Goal: Task Accomplishment & Management: Manage account settings

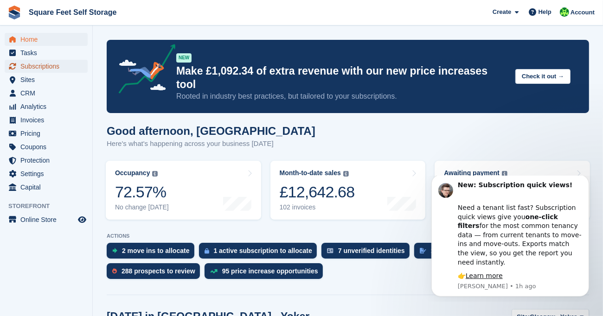
click at [45, 63] on span "Subscriptions" at bounding box center [48, 66] width 56 height 13
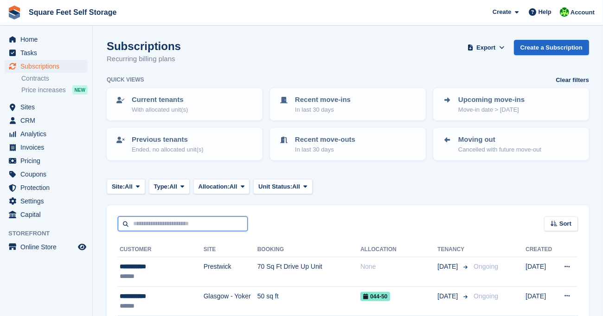
click at [166, 223] on input "text" at bounding box center [183, 224] width 130 height 15
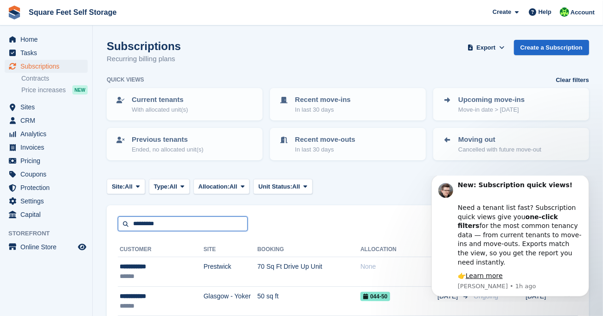
type input "*********"
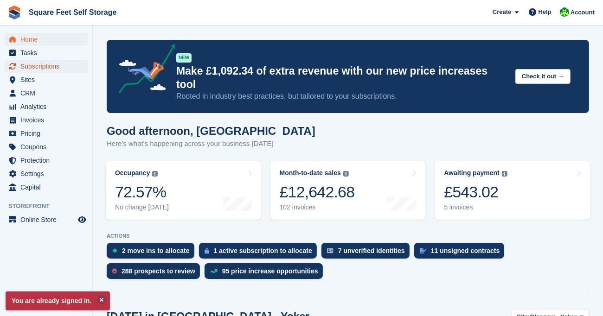
click at [55, 63] on span "Subscriptions" at bounding box center [48, 66] width 56 height 13
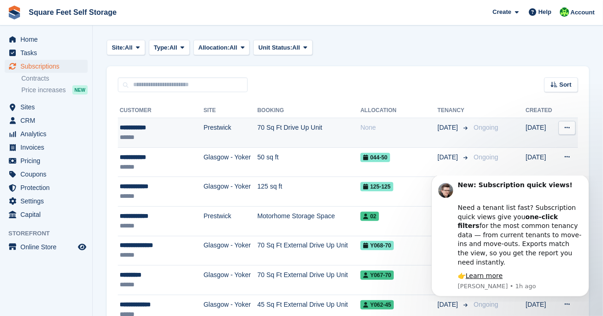
click at [303, 126] on td "70 Sq Ft Drive Up Unit" at bounding box center [308, 133] width 103 height 30
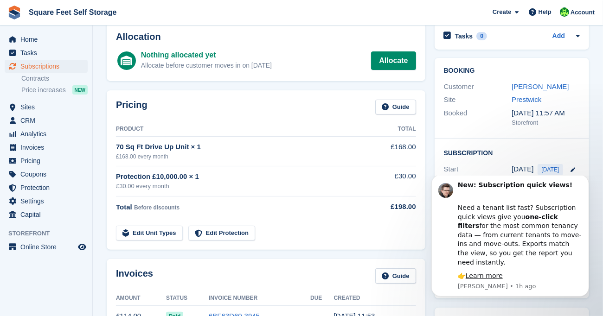
scroll to position [93, 0]
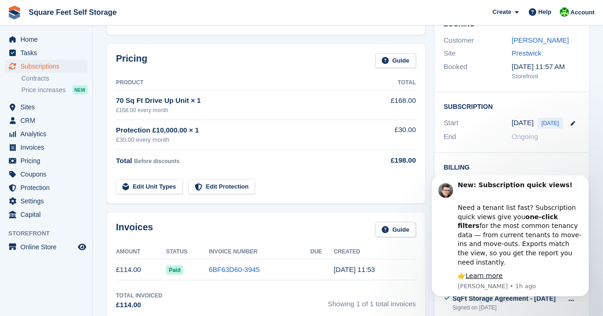
click at [338, 168] on tr "Edit Unit Types Edit Protection" at bounding box center [266, 181] width 300 height 26
click at [599, 161] on section "Martin King 109084 View on Stripe Cancel Subscription Allocation Nothing alloca…" at bounding box center [348, 282] width 510 height 751
click at [594, 297] on body "New: Subscription quick views! Need a tenant list fast? Subscription quick view…" at bounding box center [510, 238] width 178 height 119
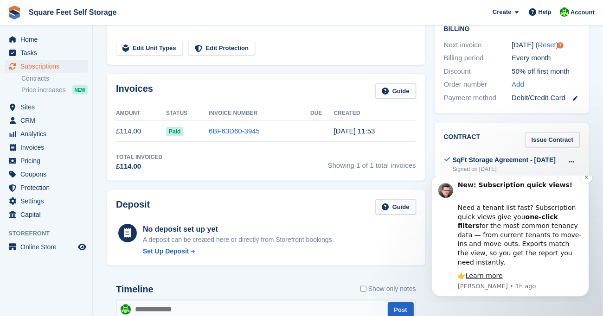
scroll to position [232, 0]
click at [587, 180] on icon "Dismiss notification" at bounding box center [586, 176] width 5 height 5
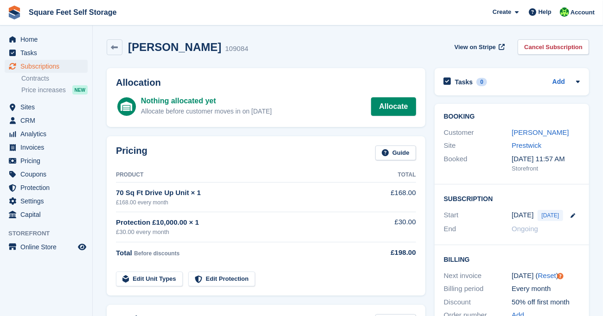
scroll to position [0, 0]
click at [396, 109] on link "Allocate" at bounding box center [393, 107] width 45 height 19
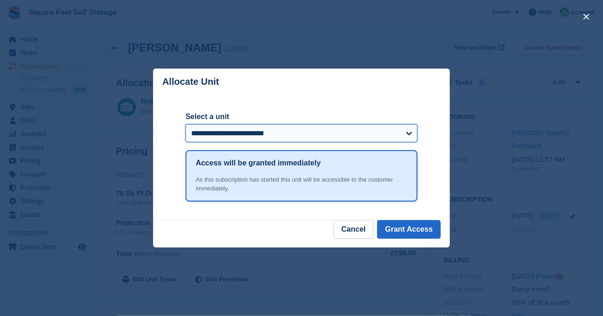
click at [410, 135] on select "**********" at bounding box center [302, 133] width 232 height 19
select select "*****"
click at [186, 125] on select "**********" at bounding box center [302, 133] width 232 height 19
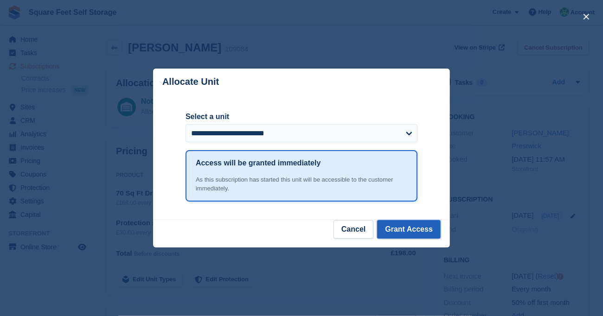
click at [409, 233] on button "Grant Access" at bounding box center [409, 229] width 64 height 19
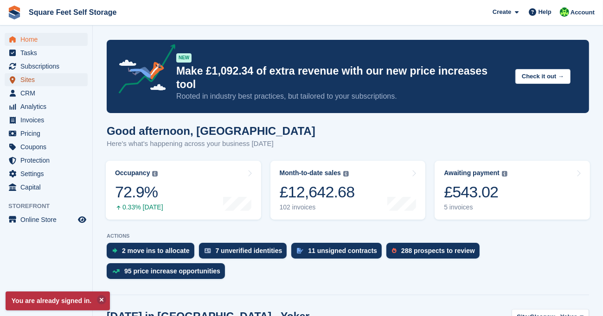
click at [38, 77] on span "Sites" at bounding box center [48, 79] width 56 height 13
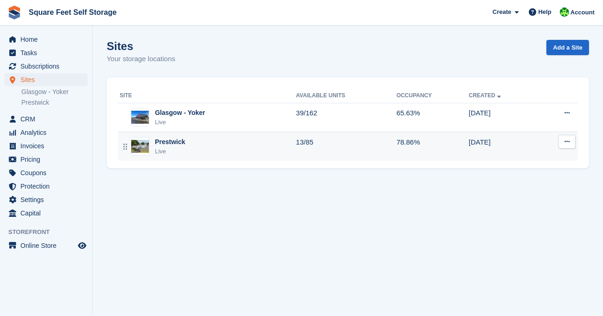
click at [182, 146] on div "Prestwick Live" at bounding box center [208, 146] width 176 height 19
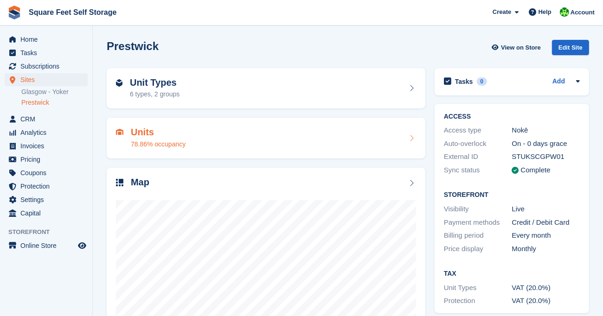
scroll to position [46, 0]
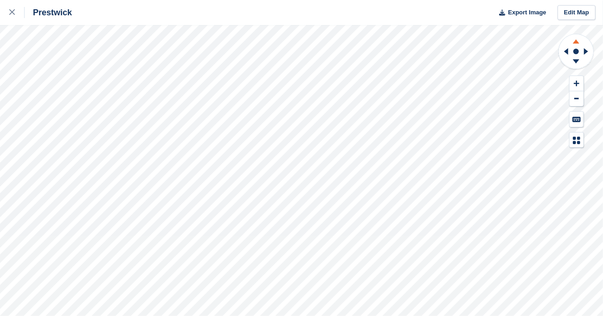
click at [579, 41] on icon at bounding box center [576, 40] width 24 height 12
click at [575, 59] on icon at bounding box center [576, 63] width 24 height 12
